Goal: Information Seeking & Learning: Learn about a topic

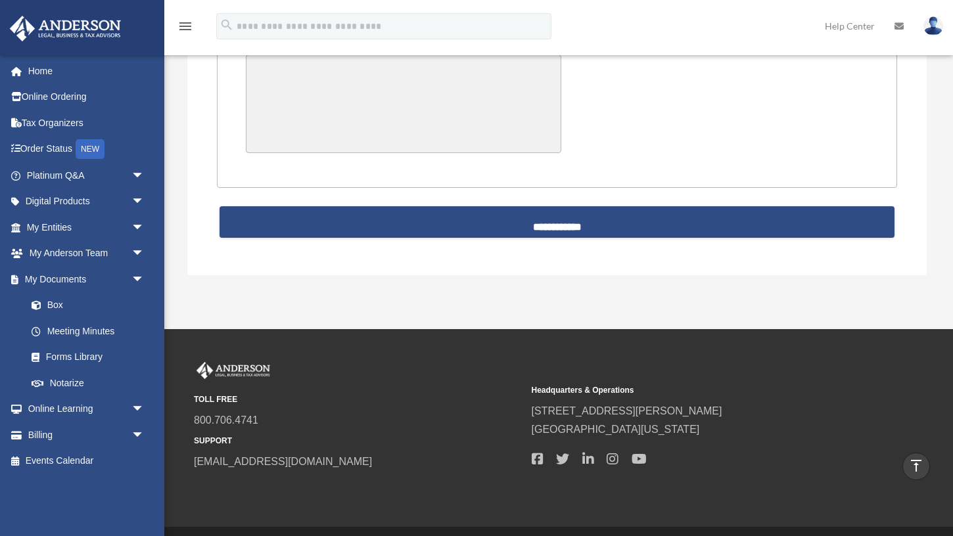
scroll to position [3327, 0]
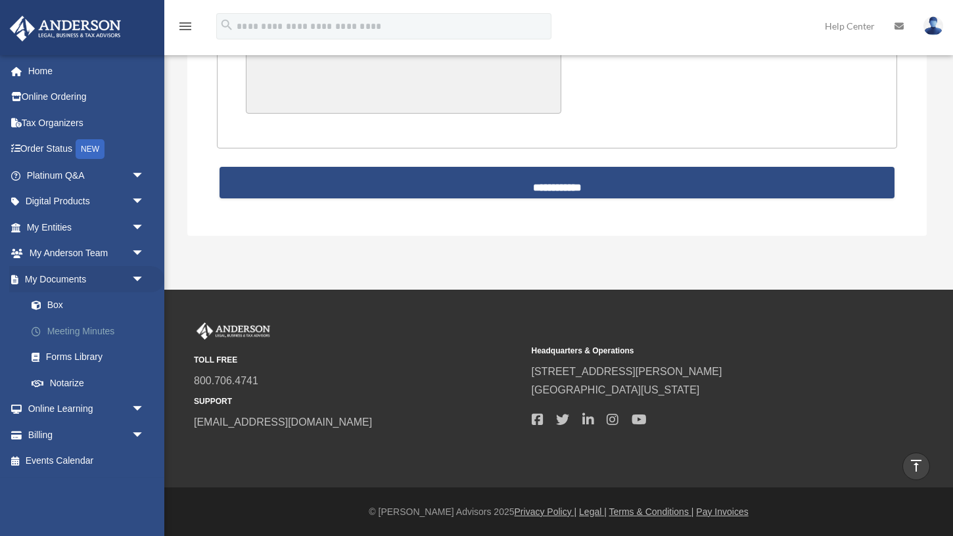
click at [101, 338] on link "Meeting Minutes" at bounding box center [91, 331] width 146 height 26
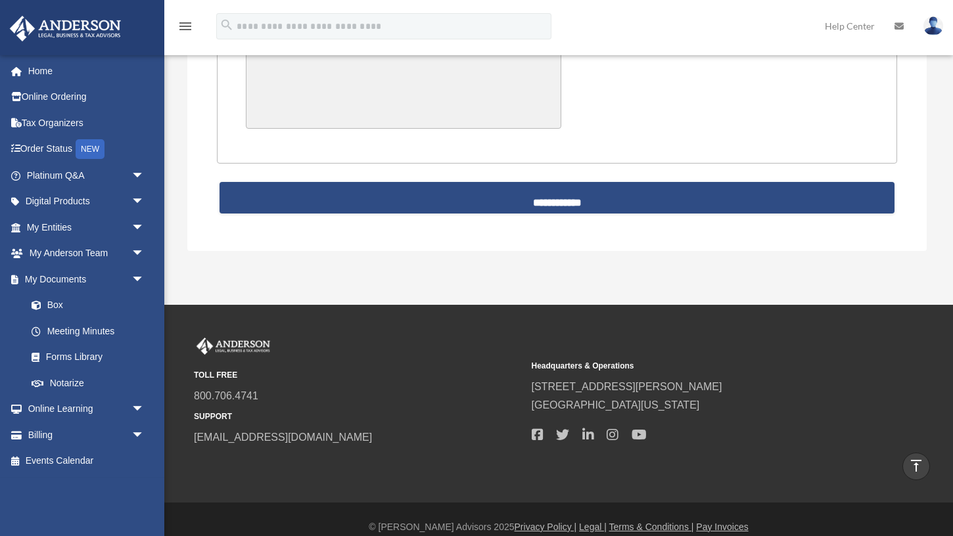
scroll to position [3084, 0]
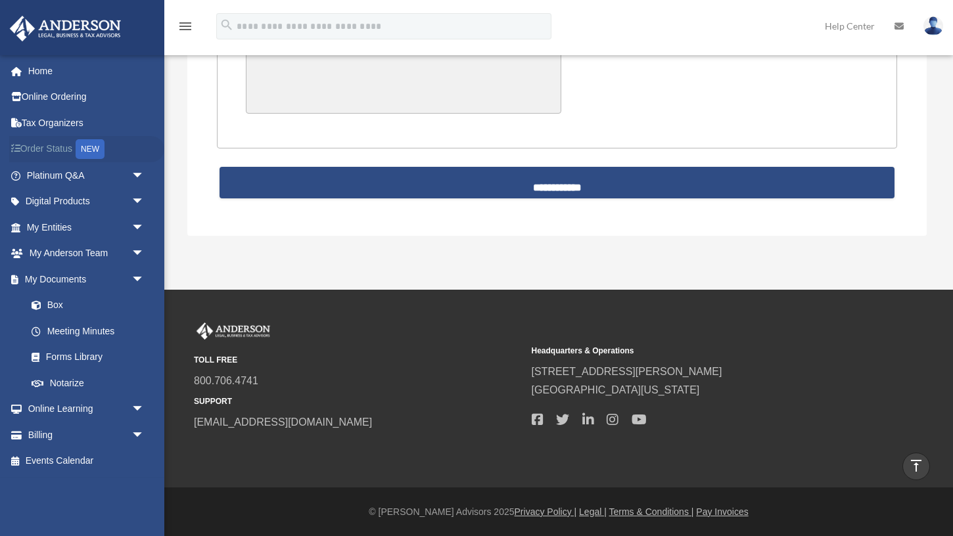
click at [112, 149] on link "Order Status NEW" at bounding box center [86, 149] width 155 height 27
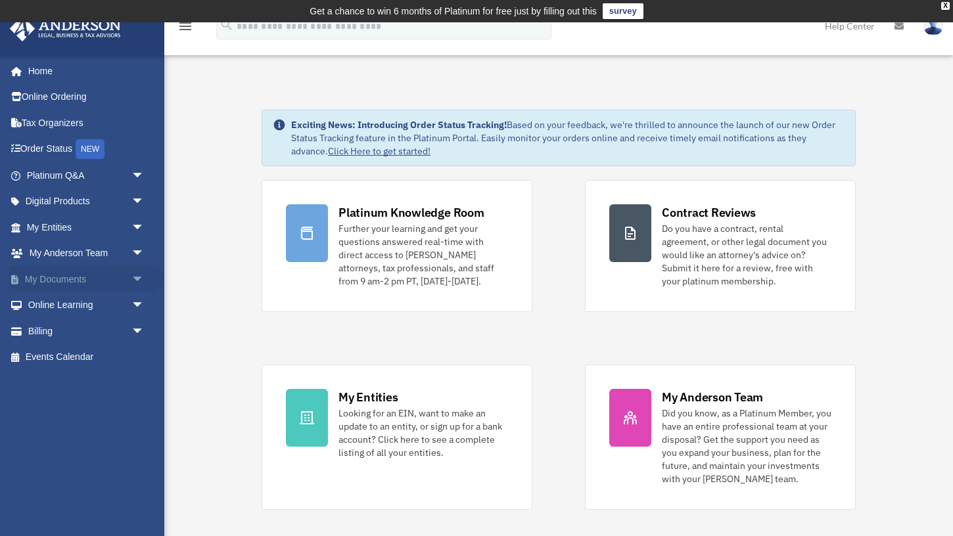
click at [104, 277] on link "My Documents arrow_drop_down" at bounding box center [86, 279] width 155 height 26
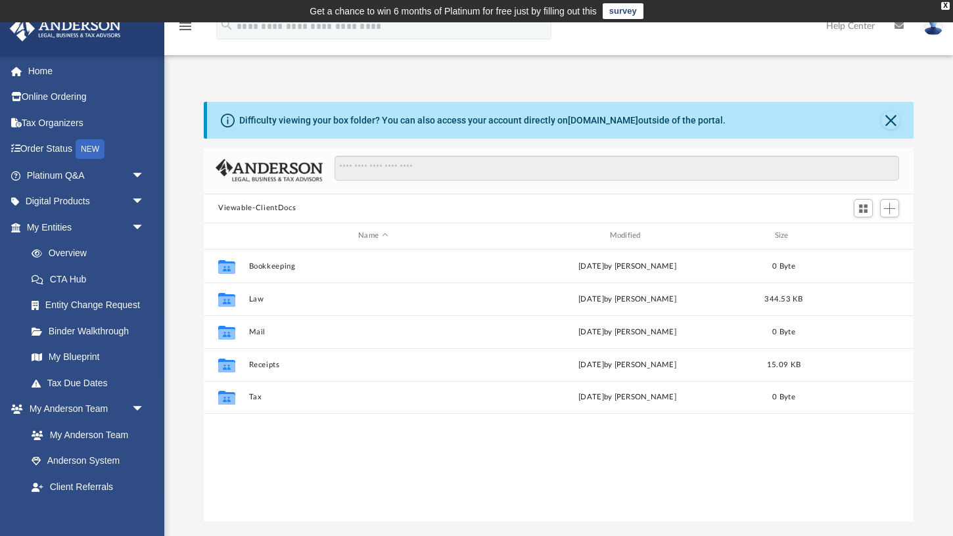
scroll to position [298, 709]
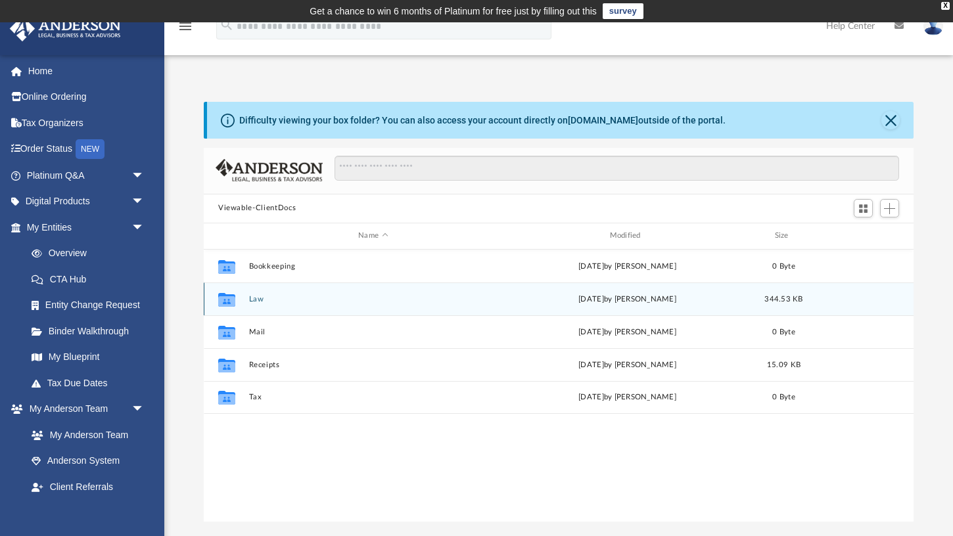
click at [270, 303] on div "Collaborated Folder Law Tue Sep 23 2025 by Andrew Le 344.53 KB" at bounding box center [558, 298] width 709 height 33
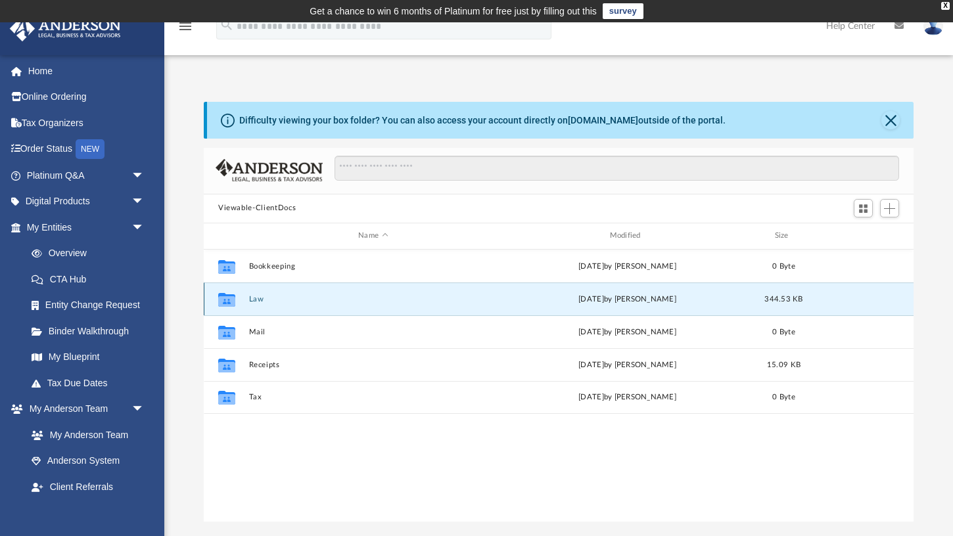
click at [270, 303] on div "Collaborated Folder Law Tue Sep 23 2025 by Andrew Le 344.53 KB" at bounding box center [558, 298] width 709 height 33
click at [255, 301] on button "Law" at bounding box center [373, 298] width 248 height 9
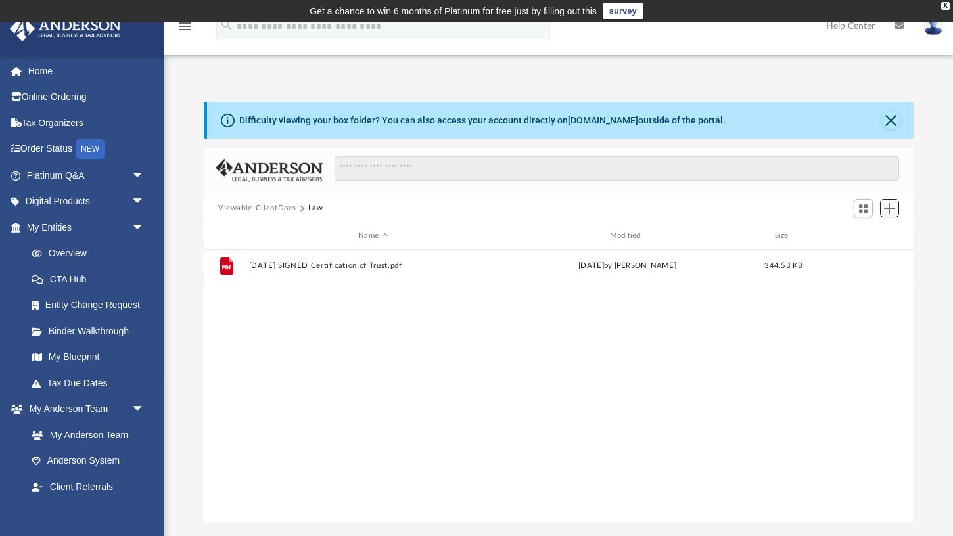
click at [887, 210] on span "Add" at bounding box center [889, 208] width 11 height 11
click at [881, 227] on li "Upload" at bounding box center [870, 234] width 42 height 14
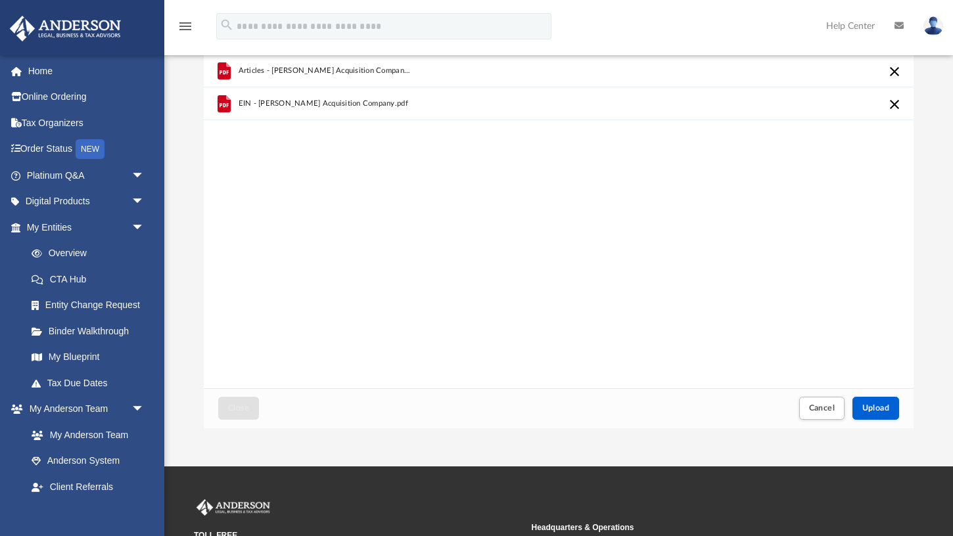
scroll to position [55, 0]
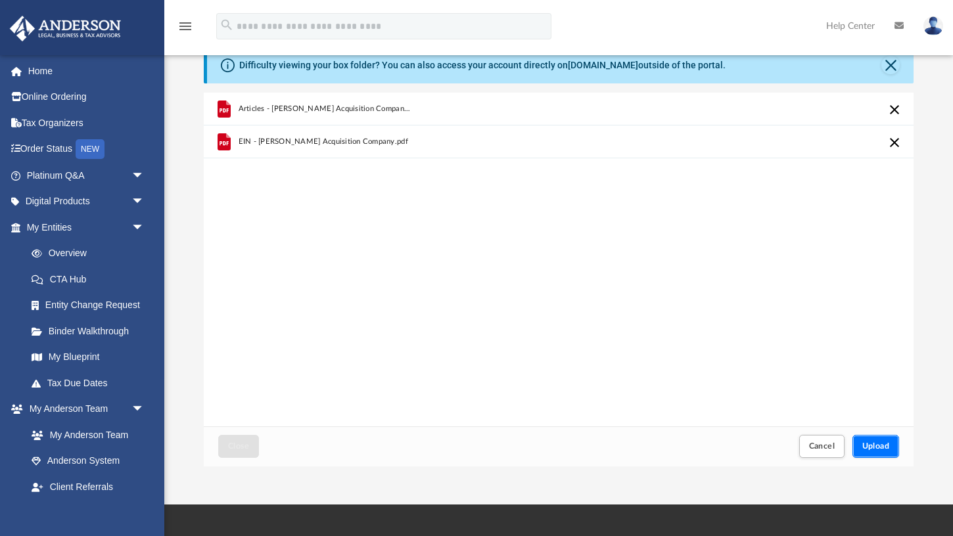
click at [872, 444] on span "Upload" at bounding box center [876, 446] width 28 height 8
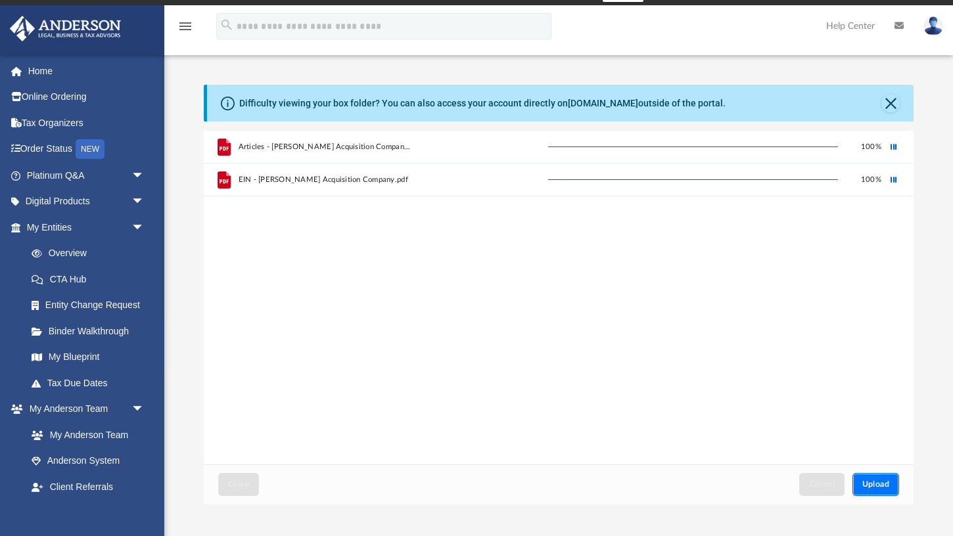
scroll to position [0, 0]
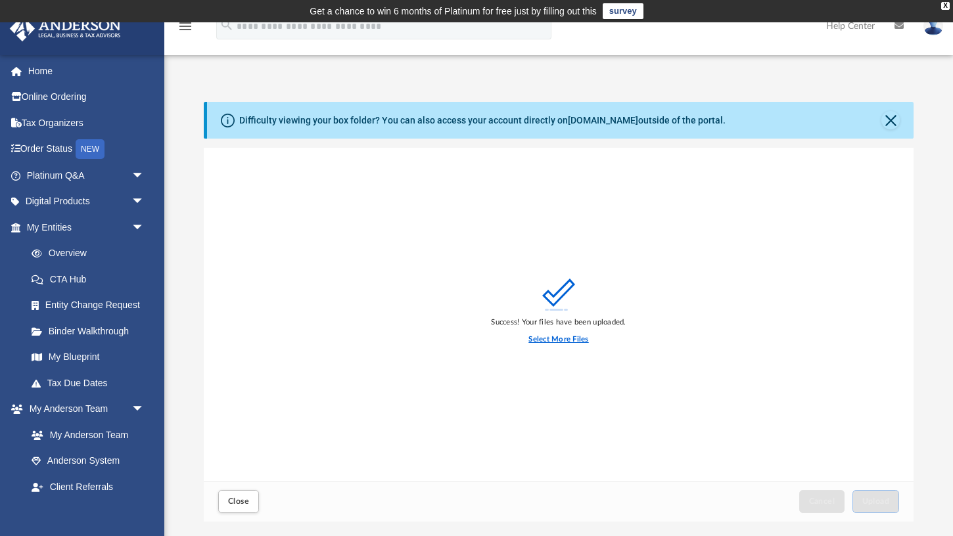
click at [559, 339] on label "Select More Files" at bounding box center [558, 340] width 60 height 12
click at [0, 0] on input "Select More Files" at bounding box center [0, 0] width 0 height 0
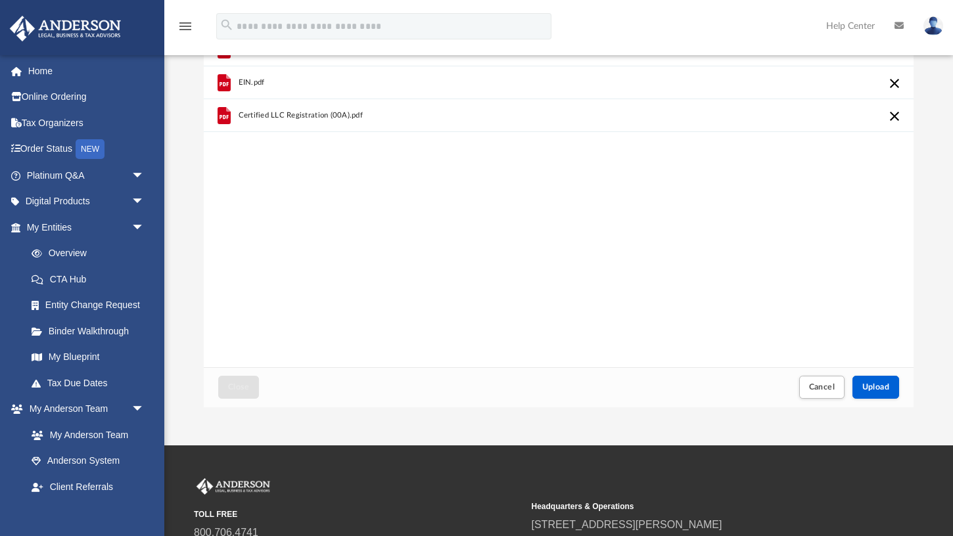
scroll to position [176, 0]
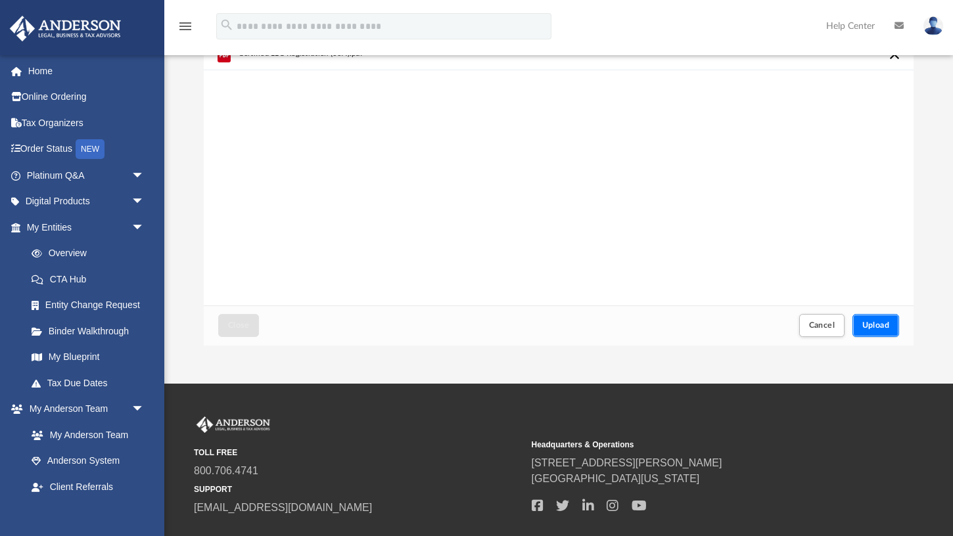
click at [869, 322] on span "Upload" at bounding box center [876, 325] width 28 height 8
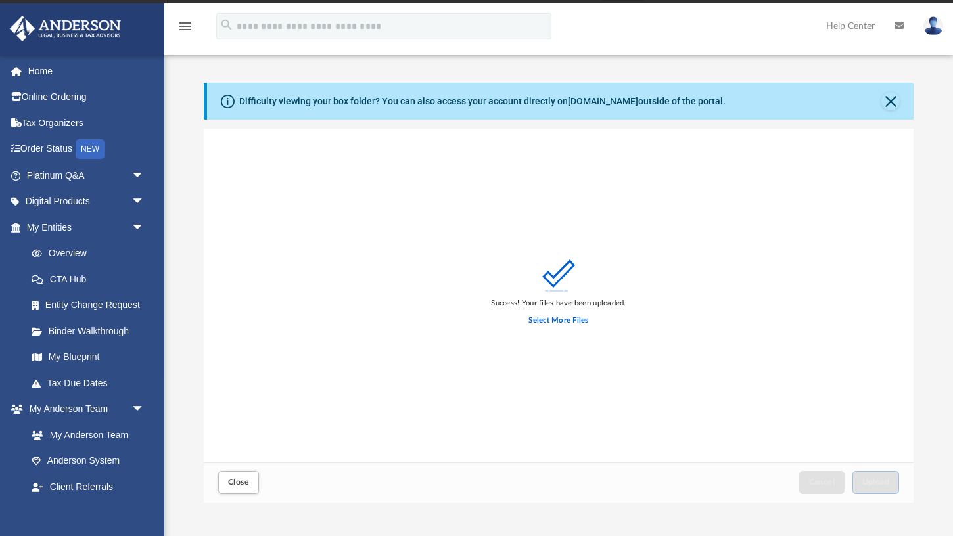
scroll to position [22, 0]
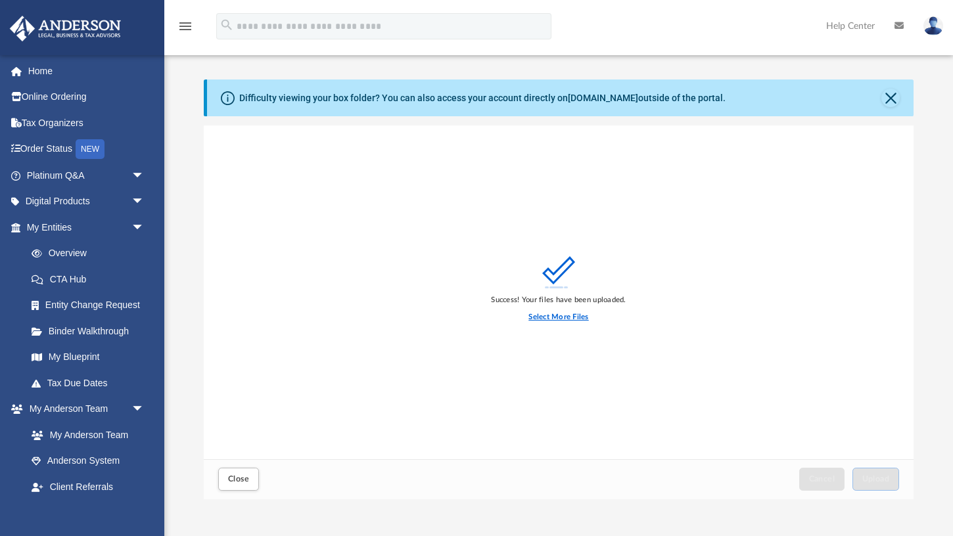
click at [543, 315] on label "Select More Files" at bounding box center [558, 317] width 60 height 12
click at [0, 0] on input "Select More Files" at bounding box center [0, 0] width 0 height 0
click at [58, 97] on link "Online Ordering" at bounding box center [86, 97] width 155 height 26
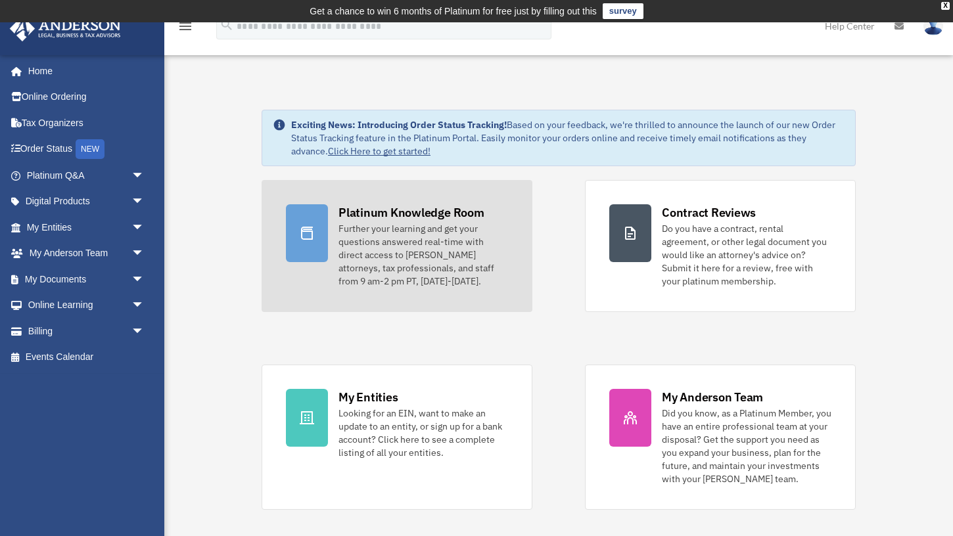
click at [330, 233] on link "Platinum Knowledge Room Further your learning and get your questions answered r…" at bounding box center [396, 246] width 271 height 132
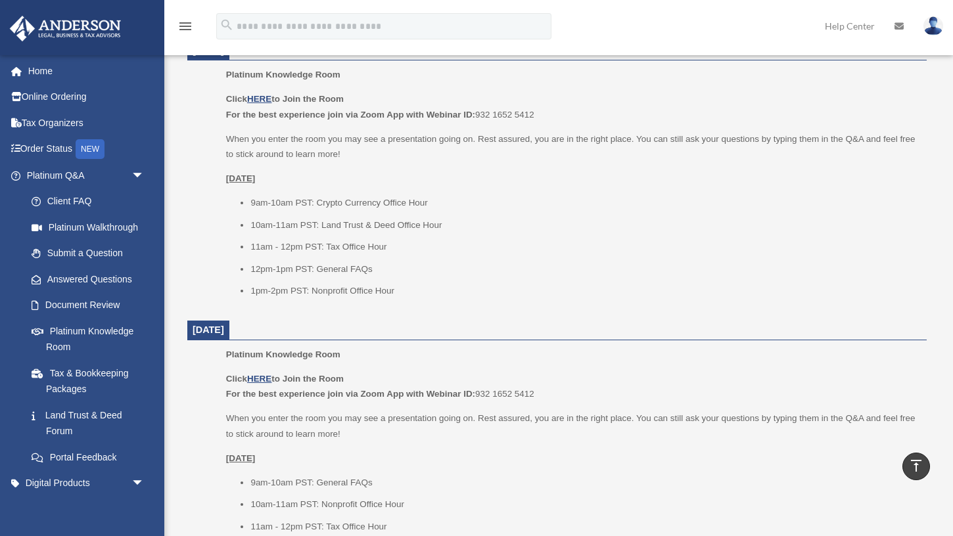
scroll to position [591, 0]
click at [258, 223] on li "10am-11am PST: Land Trust & Deed Office Hour" at bounding box center [583, 224] width 667 height 16
drag, startPoint x: 258, startPoint y: 223, endPoint x: 310, endPoint y: 217, distance: 52.3
click at [310, 217] on li "10am-11am PST: Land Trust & Deed Office Hour" at bounding box center [583, 224] width 667 height 16
copy li "10am-11am PST"
